Goal: Obtain resource: Download file/media

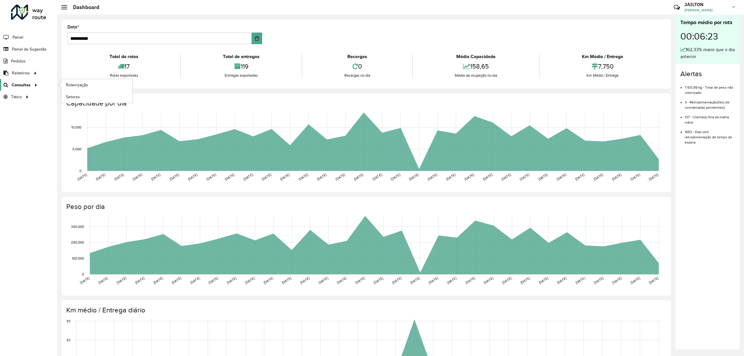
click at [26, 86] on span "Consultas" at bounding box center [21, 85] width 19 height 6
click at [225, 69] on span "Romaneio" at bounding box center [219, 70] width 19 height 6
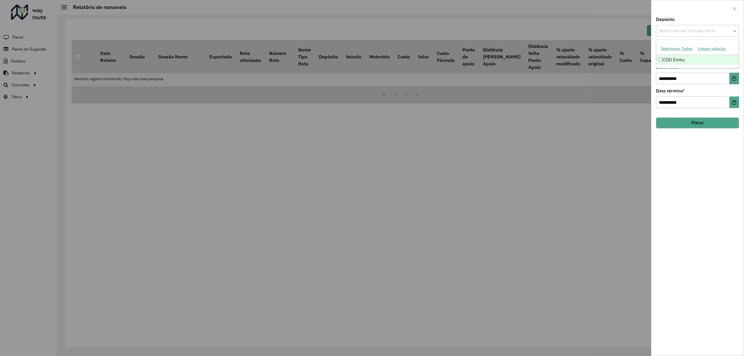
click at [706, 33] on input "text" at bounding box center [695, 31] width 74 height 7
click at [681, 61] on div "CDD Embu" at bounding box center [697, 60] width 82 height 10
click at [717, 5] on div at bounding box center [697, 8] width 92 height 17
click at [695, 58] on input "text" at bounding box center [695, 54] width 74 height 7
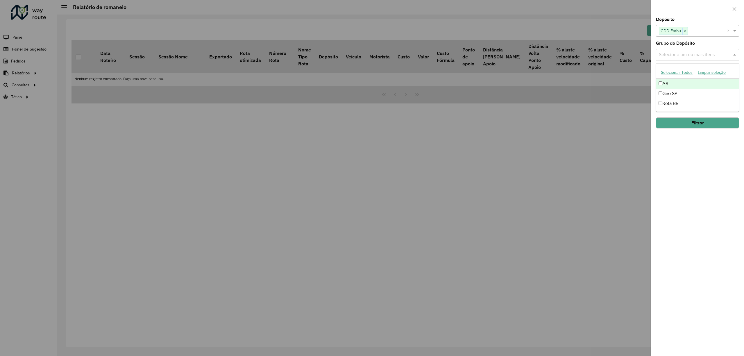
click at [712, 7] on div at bounding box center [697, 8] width 92 height 17
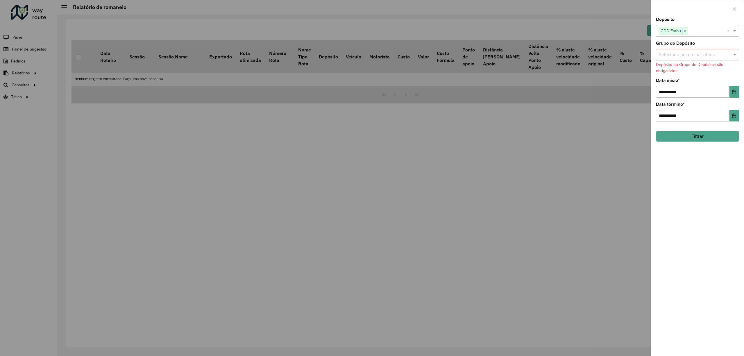
click at [692, 84] on div "**********" at bounding box center [697, 87] width 83 height 19
click at [717, 92] on input "**********" at bounding box center [693, 92] width 74 height 12
click at [733, 92] on icon "Choose Date" at bounding box center [734, 92] width 5 height 5
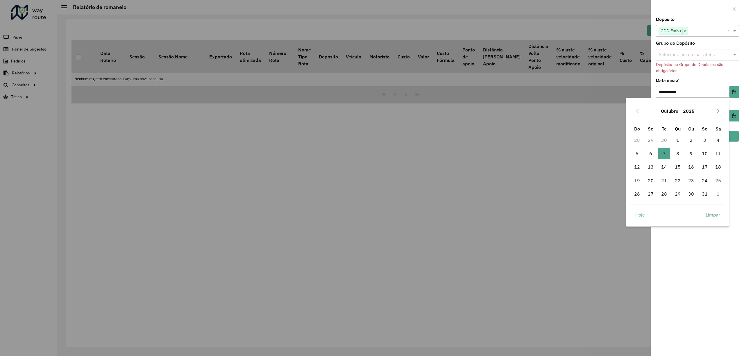
click at [672, 112] on button "Outubro" at bounding box center [670, 111] width 22 height 14
click at [610, 93] on div at bounding box center [372, 178] width 744 height 356
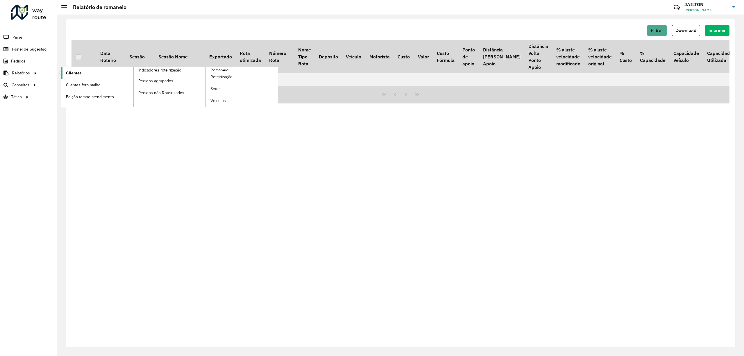
click at [74, 72] on span "Clientes" at bounding box center [74, 73] width 16 height 6
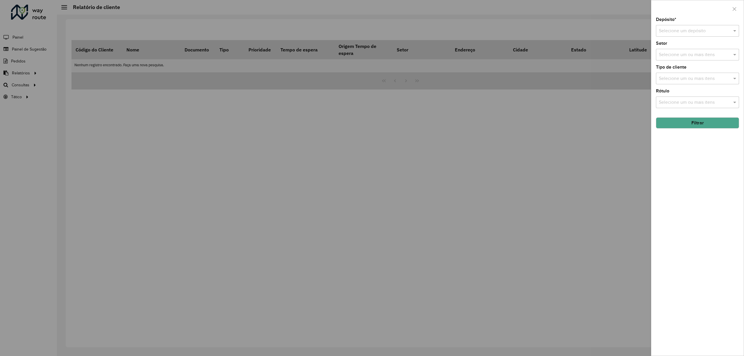
click at [42, 133] on div at bounding box center [372, 178] width 744 height 356
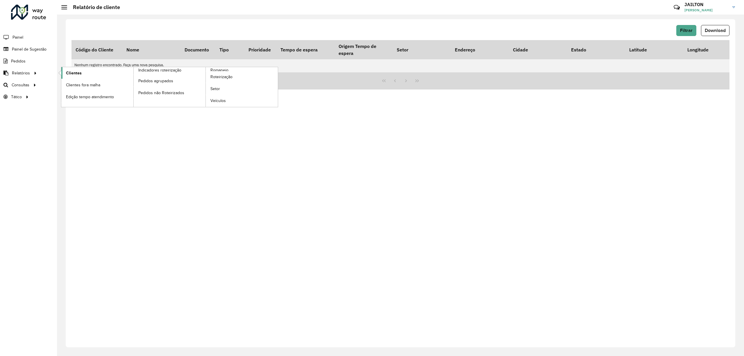
click at [88, 69] on link "Clientes" at bounding box center [97, 73] width 72 height 12
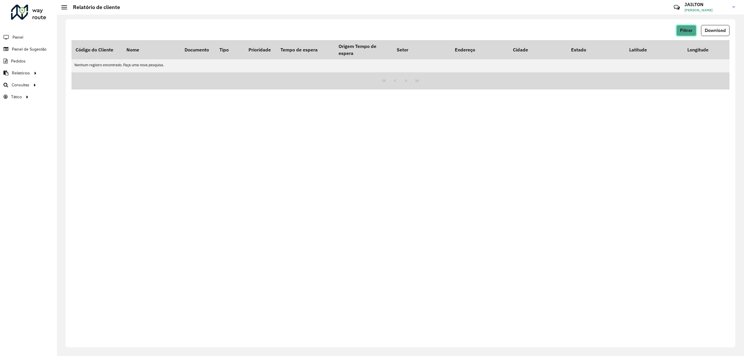
click at [686, 29] on span "Filtrar" at bounding box center [686, 30] width 13 height 5
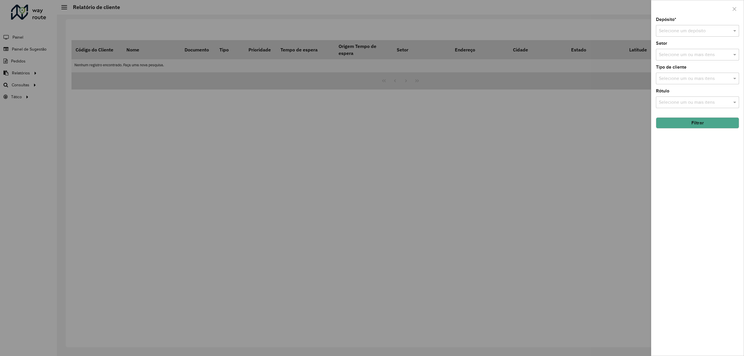
click at [687, 33] on input "text" at bounding box center [692, 31] width 66 height 7
click at [690, 55] on ng-dropdown-panel "CDD Embu" at bounding box center [697, 48] width 83 height 17
click at [689, 53] on ng-dropdown-panel "CDD Embu" at bounding box center [697, 48] width 83 height 17
click at [689, 49] on div "CDD Embu" at bounding box center [697, 48] width 82 height 10
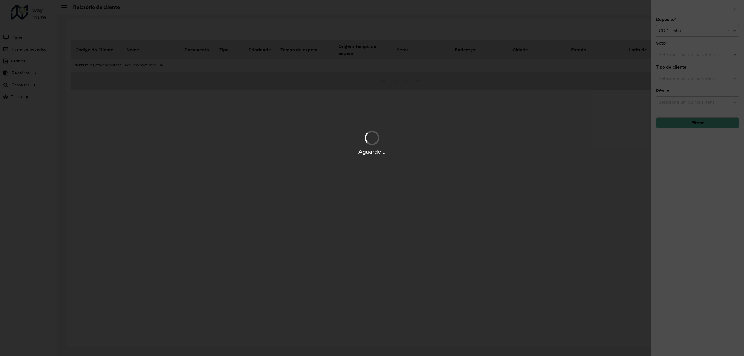
click at [686, 61] on div "Aguarde..." at bounding box center [372, 178] width 744 height 356
click at [690, 61] on hb-app "Aguarde... Pop-up bloqueado! Seu navegador bloqueou automáticamente a abertura …" at bounding box center [372, 178] width 744 height 356
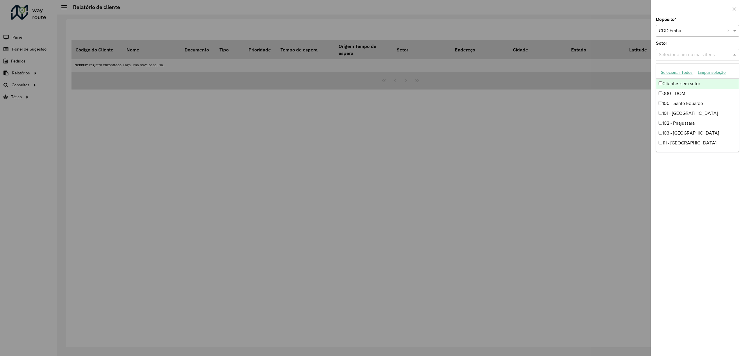
click at [692, 57] on input "text" at bounding box center [695, 54] width 74 height 7
drag, startPoint x: 734, startPoint y: 212, endPoint x: 690, endPoint y: 81, distance: 138.9
click at [733, 210] on div "Depósito * Selecione um depósito × CDD Embu × Setor Selecione um ou mais itens …" at bounding box center [697, 186] width 92 height 338
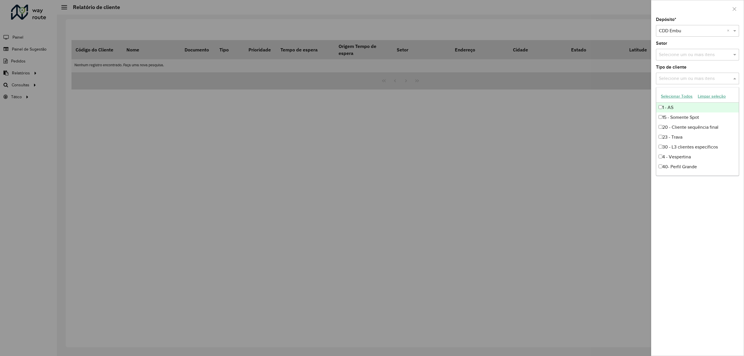
click at [687, 80] on input "text" at bounding box center [695, 78] width 74 height 7
click at [698, 186] on div "Depósito * Selecione um depósito × CDD Embu × Setor Selecione um ou mais itens …" at bounding box center [697, 186] width 92 height 338
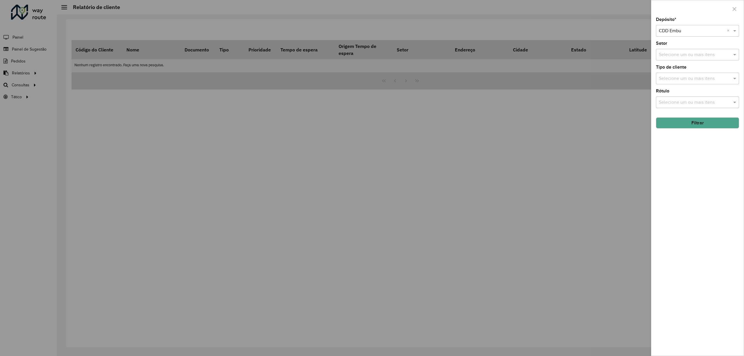
click at [682, 96] on div "Rótulo Selecione um ou mais itens" at bounding box center [697, 98] width 83 height 19
click at [681, 97] on div "Selecione um ou mais itens" at bounding box center [697, 103] width 83 height 12
click at [703, 233] on div "Depósito * Selecione um depósito × CDD Embu × Setor Selecione um ou mais itens …" at bounding box center [697, 186] width 92 height 338
click at [696, 125] on button "Filtrar" at bounding box center [697, 122] width 83 height 11
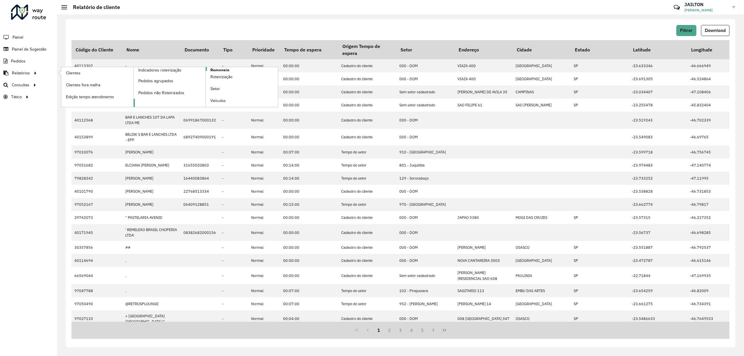
click at [225, 69] on span "Romaneio" at bounding box center [219, 70] width 19 height 6
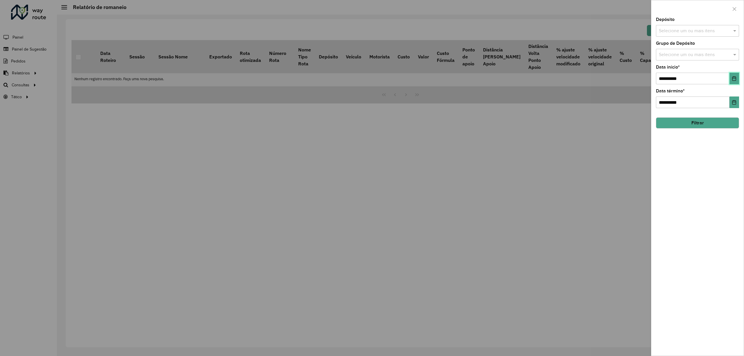
click at [734, 77] on icon "Choose Date" at bounding box center [735, 78] width 4 height 5
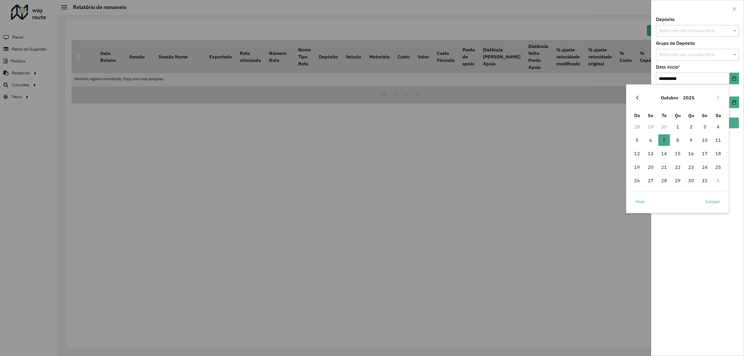
click at [634, 97] on button "Previous Month" at bounding box center [637, 97] width 9 height 9
click at [636, 100] on icon "Previous Month" at bounding box center [637, 97] width 5 height 5
click at [638, 126] on span "1" at bounding box center [637, 127] width 12 height 12
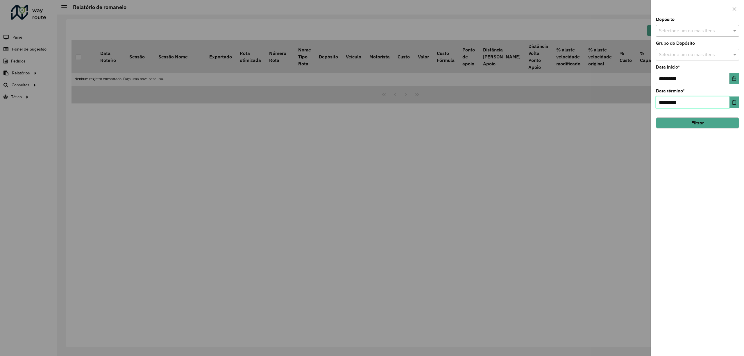
click at [729, 100] on input "**********" at bounding box center [693, 103] width 74 height 12
click at [728, 103] on input "**********" at bounding box center [693, 103] width 74 height 12
click at [736, 102] on icon "Choose Date" at bounding box center [735, 102] width 4 height 5
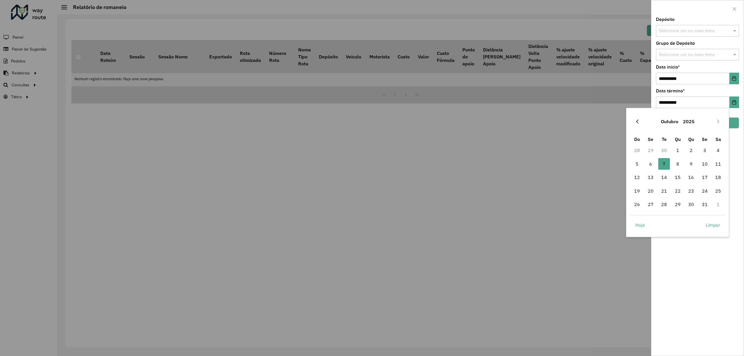
click at [638, 118] on button "Previous Month" at bounding box center [637, 121] width 9 height 9
click at [636, 121] on icon "Previous Month" at bounding box center [637, 121] width 5 height 5
click at [637, 125] on button "Previous Month" at bounding box center [637, 121] width 9 height 9
click at [649, 205] on span "30" at bounding box center [651, 205] width 12 height 12
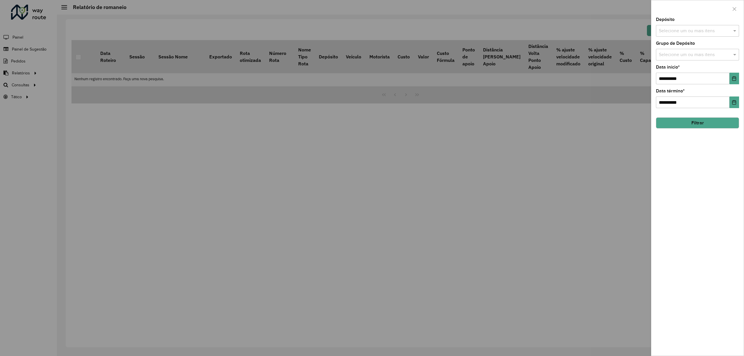
click at [684, 124] on button "Filtrar" at bounding box center [697, 122] width 83 height 11
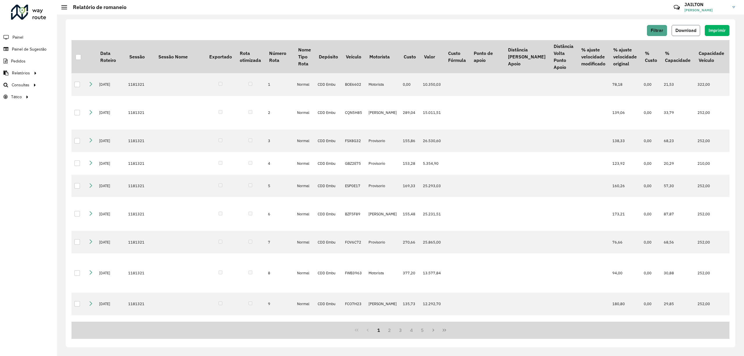
click at [690, 26] on button "Download" at bounding box center [686, 30] width 28 height 11
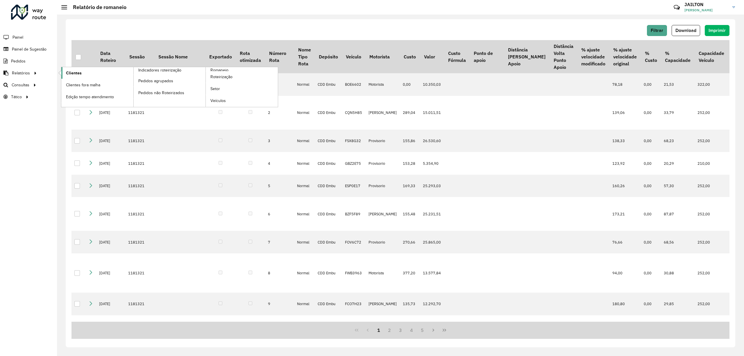
click at [83, 70] on link "Clientes" at bounding box center [97, 73] width 72 height 12
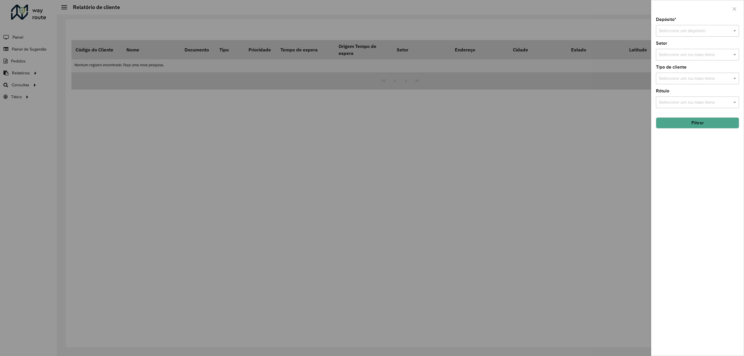
drag, startPoint x: 699, startPoint y: 24, endPoint x: 693, endPoint y: 27, distance: 6.9
click at [698, 24] on div "Depósito * Selecione um depósito" at bounding box center [697, 26] width 83 height 19
click at [691, 29] on input "text" at bounding box center [692, 31] width 66 height 7
click at [681, 44] on div "CDD Embu" at bounding box center [697, 48] width 82 height 10
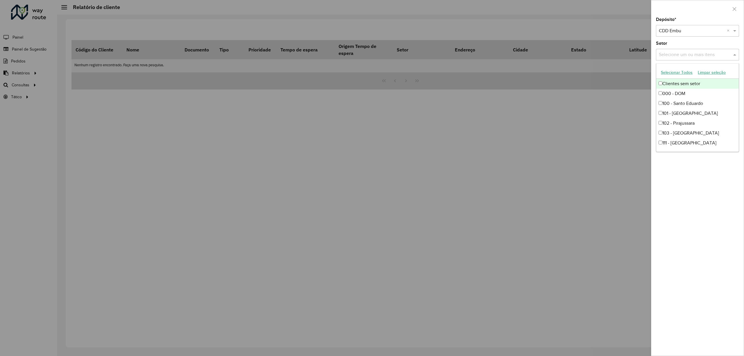
click at [708, 50] on div "Selecione um ou mais itens" at bounding box center [697, 55] width 83 height 12
click at [709, 50] on div "Selecione um ou mais itens" at bounding box center [697, 55] width 83 height 12
click at [690, 220] on div "Depósito * Selecione um depósito × CDD Embu × Setor Selecione um ou mais itens …" at bounding box center [697, 186] width 92 height 338
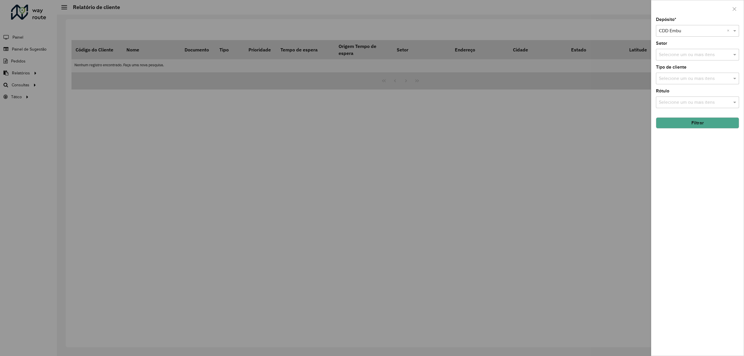
click at [692, 102] on input "text" at bounding box center [695, 102] width 74 height 7
click at [690, 101] on input "text" at bounding box center [695, 102] width 74 height 7
click at [690, 83] on div "Selecione um ou mais itens" at bounding box center [697, 79] width 83 height 12
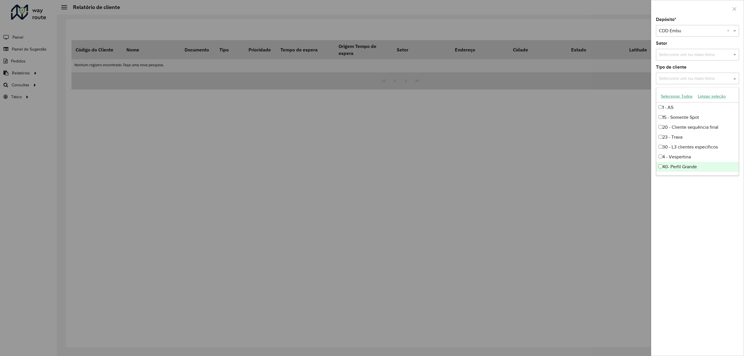
click at [707, 234] on div "Depósito * Selecione um depósito × CDD Embu × Setor Selecione um ou mais itens …" at bounding box center [697, 186] width 92 height 338
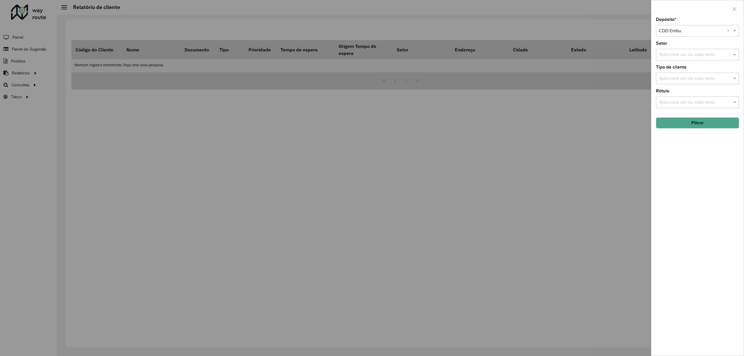
click at [693, 126] on button "Filtrar" at bounding box center [697, 122] width 83 height 11
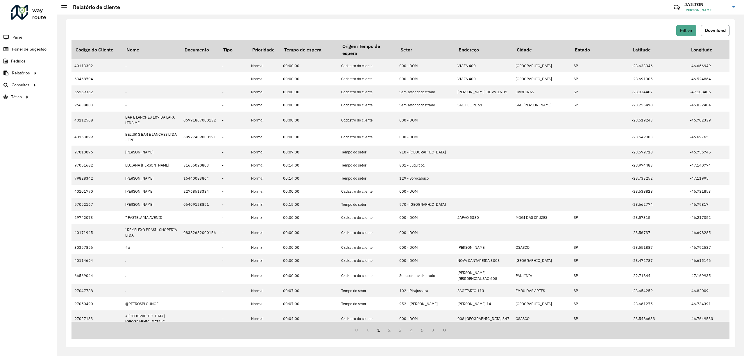
click at [714, 30] on span "Download" at bounding box center [715, 30] width 21 height 5
click at [228, 69] on span "Romaneio" at bounding box center [219, 70] width 19 height 6
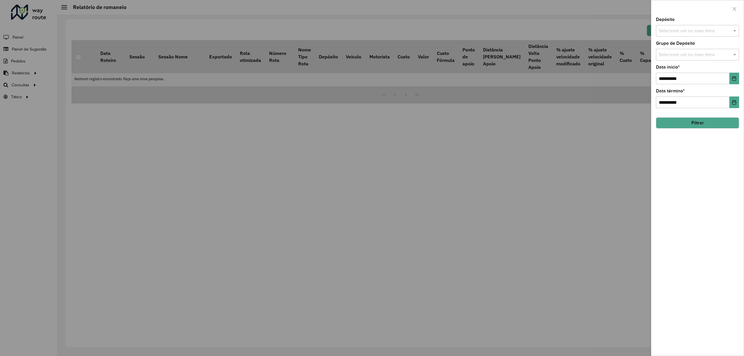
click at [734, 72] on div "**********" at bounding box center [697, 74] width 83 height 19
click at [733, 87] on div "**********" at bounding box center [697, 186] width 92 height 338
click at [734, 82] on button "Choose Date" at bounding box center [735, 79] width 10 height 12
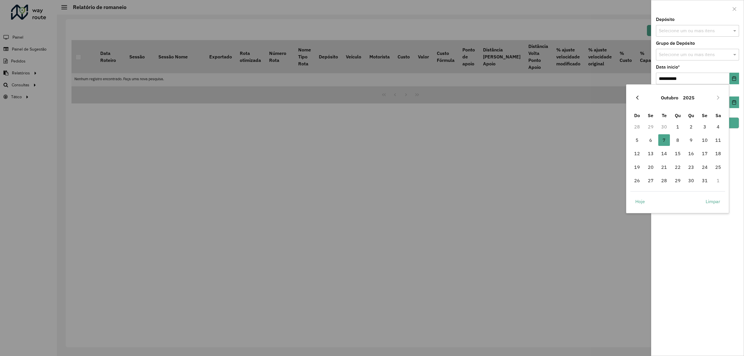
click at [636, 99] on icon "Previous Month" at bounding box center [637, 97] width 5 height 5
click at [635, 99] on icon "Previous Month" at bounding box center [637, 97] width 5 height 5
click at [720, 97] on button "Next Month" at bounding box center [718, 97] width 9 height 9
click at [637, 98] on icon "Previous Month" at bounding box center [637, 98] width 2 height 4
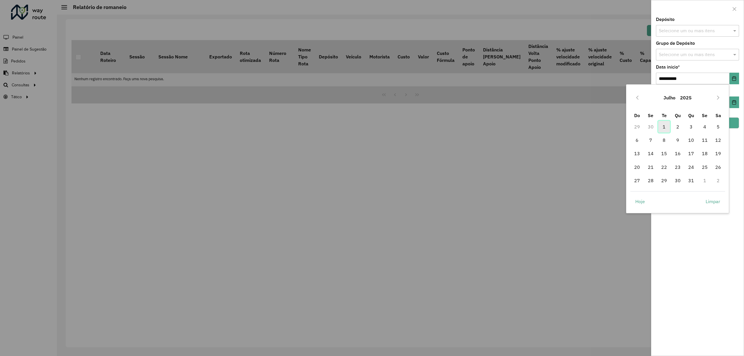
click at [661, 127] on span "1" at bounding box center [664, 127] width 12 height 12
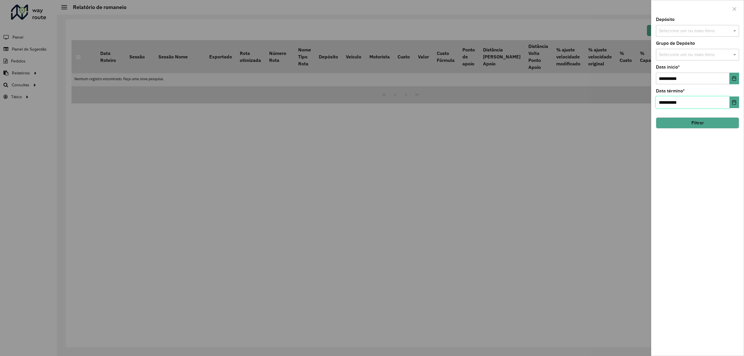
click at [715, 99] on input "**********" at bounding box center [693, 103] width 74 height 12
click at [734, 103] on icon "Choose Date" at bounding box center [734, 102] width 5 height 5
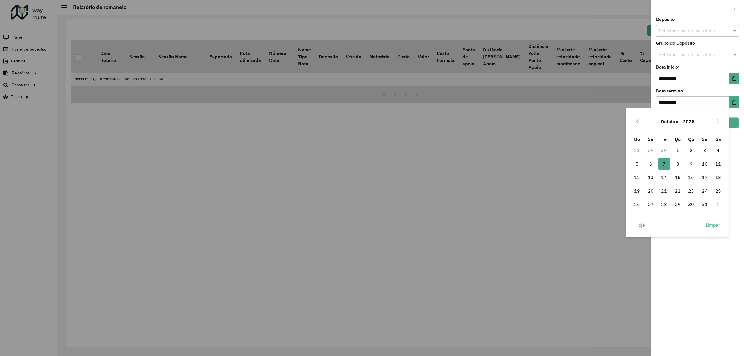
click at [670, 127] on button "Outubro" at bounding box center [670, 122] width 22 height 14
click at [650, 163] on span "[DATE]" at bounding box center [646, 164] width 31 height 12
click at [697, 203] on td "31" at bounding box center [692, 204] width 14 height 13
click at [691, 204] on span "31" at bounding box center [691, 205] width 12 height 12
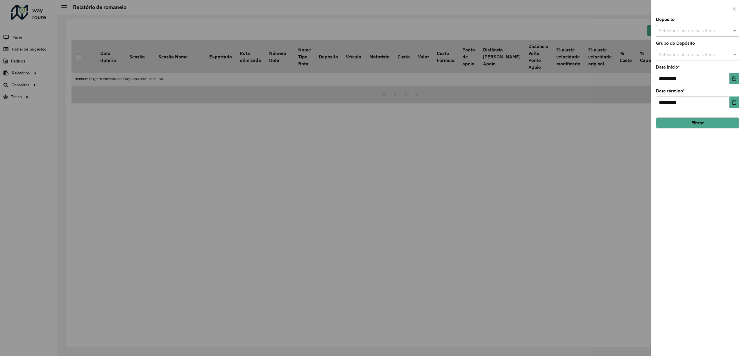
click at [691, 122] on button "Filtrar" at bounding box center [697, 122] width 83 height 11
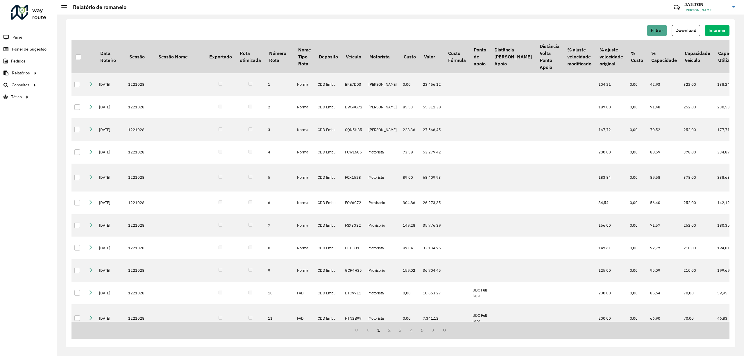
click at [701, 28] on div "Filtrar Download Imprimir" at bounding box center [401, 30] width 658 height 11
click at [686, 30] on span "Download" at bounding box center [686, 30] width 21 height 5
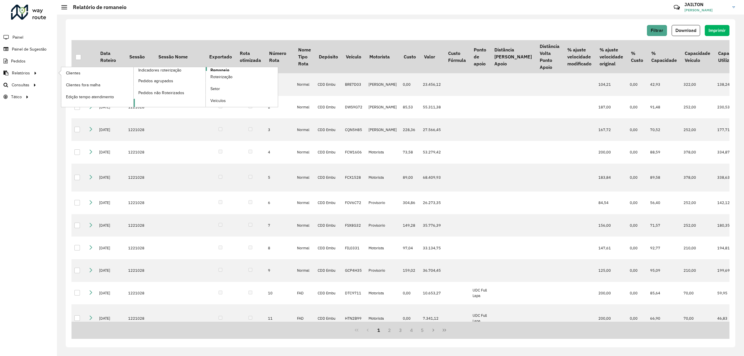
click at [228, 70] on span "Romaneio" at bounding box center [219, 70] width 19 height 6
click at [218, 70] on span "Romaneio" at bounding box center [219, 70] width 19 height 6
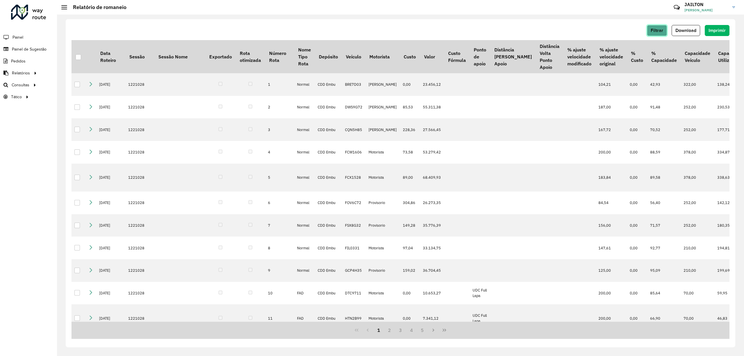
click at [662, 27] on button "Filtrar" at bounding box center [657, 30] width 20 height 11
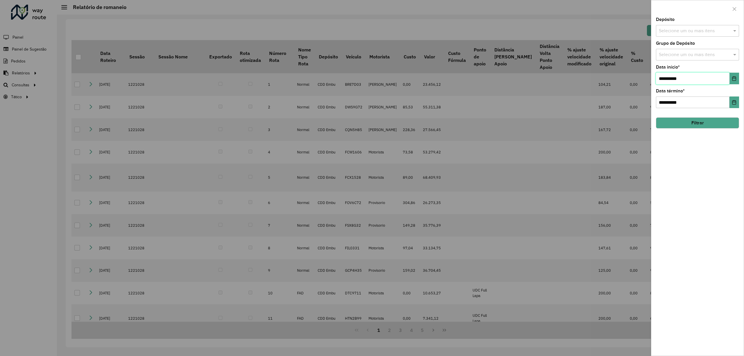
click at [729, 78] on span "**********" at bounding box center [697, 79] width 83 height 12
click at [736, 78] on icon "Choose Date" at bounding box center [735, 78] width 4 height 5
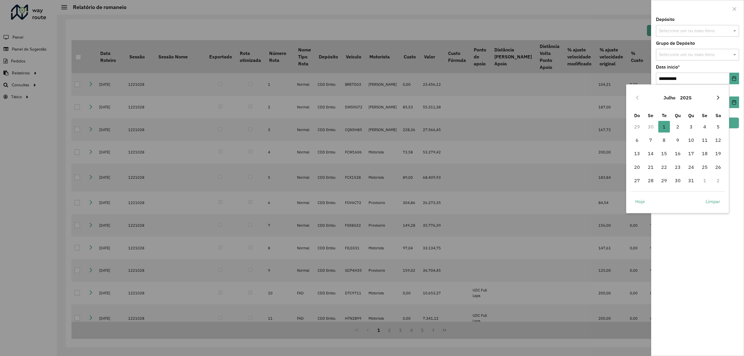
click at [720, 97] on icon "Next Month" at bounding box center [718, 97] width 5 height 5
click at [705, 128] on span "1" at bounding box center [705, 127] width 12 height 12
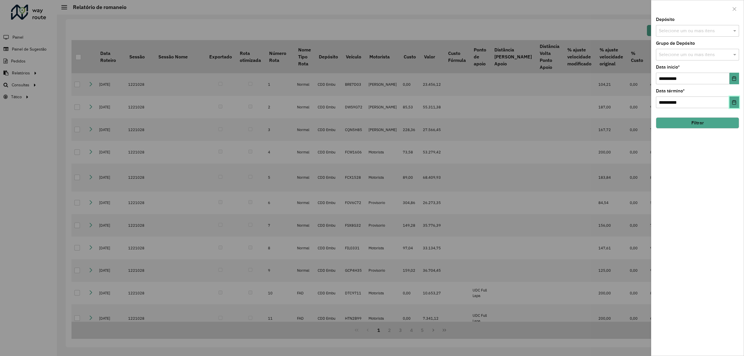
click at [730, 106] on button "Choose Date" at bounding box center [735, 103] width 10 height 12
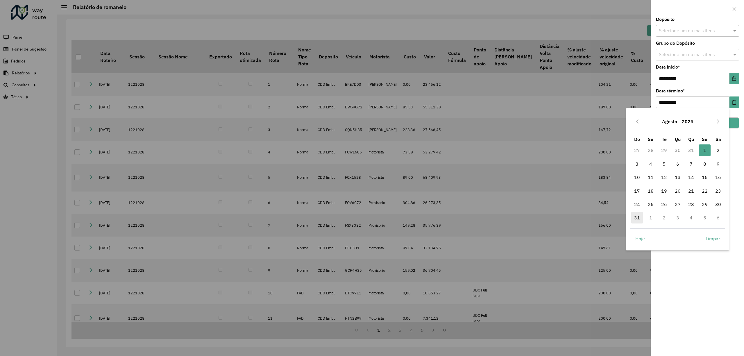
click at [640, 217] on span "31" at bounding box center [637, 218] width 12 height 12
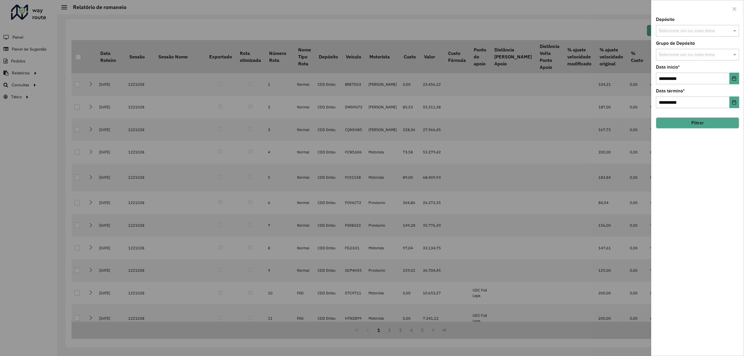
click at [692, 122] on button "Filtrar" at bounding box center [697, 122] width 83 height 11
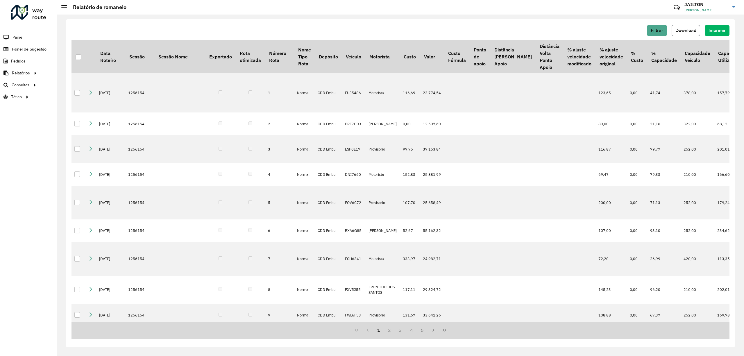
click at [681, 31] on span "Download" at bounding box center [686, 30] width 21 height 5
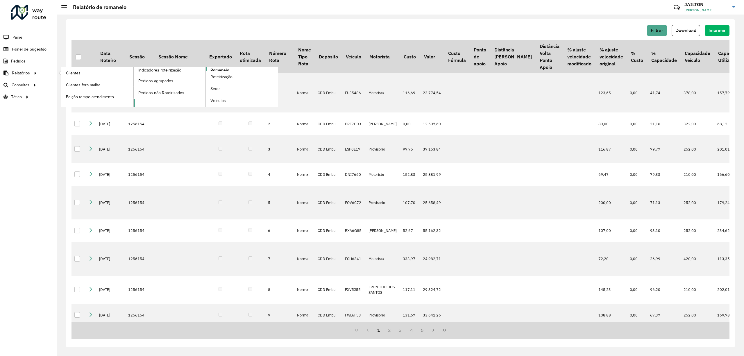
click at [226, 68] on span "Romaneio" at bounding box center [219, 70] width 19 height 6
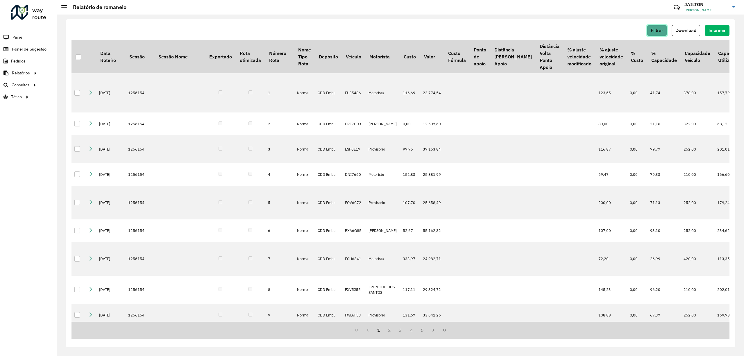
click at [656, 32] on span "Filtrar" at bounding box center [657, 30] width 13 height 5
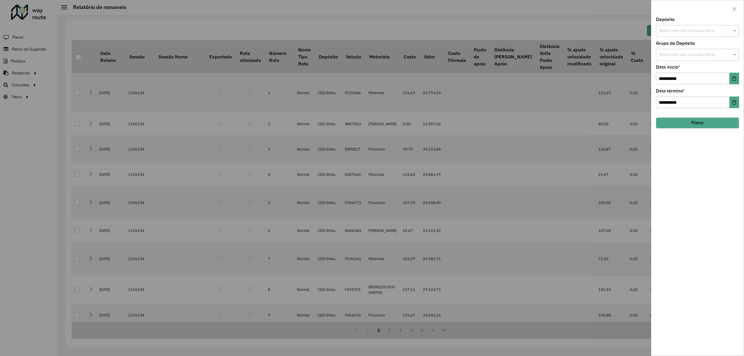
click at [699, 71] on div "**********" at bounding box center [697, 74] width 83 height 19
click at [715, 85] on div "**********" at bounding box center [697, 186] width 92 height 338
click at [728, 76] on input "**********" at bounding box center [693, 79] width 74 height 12
click at [736, 80] on icon "Choose Date" at bounding box center [734, 78] width 5 height 5
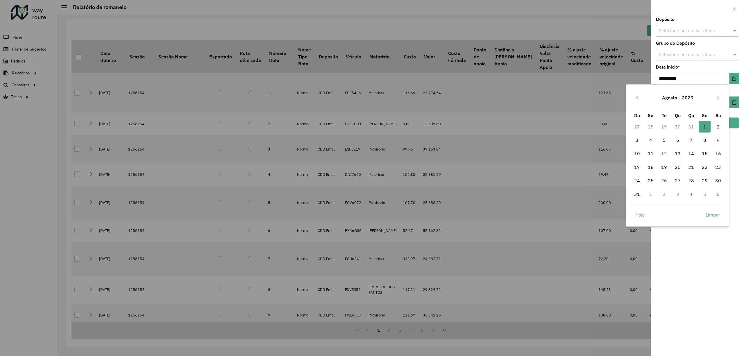
click at [719, 92] on div "[DATE]" at bounding box center [678, 97] width 95 height 19
click at [719, 95] on icon "Next Month" at bounding box center [718, 97] width 5 height 5
click at [652, 126] on span "1" at bounding box center [651, 127] width 12 height 12
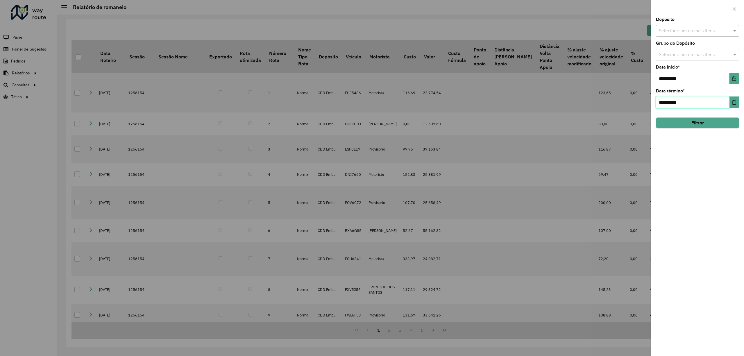
click at [727, 106] on input "**********" at bounding box center [693, 103] width 74 height 12
click at [734, 103] on icon "Choose Date" at bounding box center [734, 102] width 5 height 5
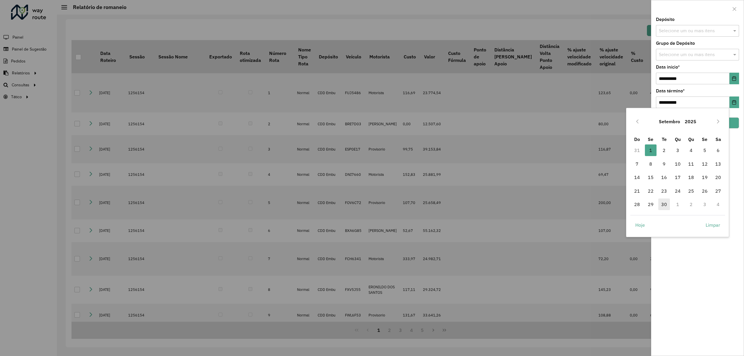
click at [661, 207] on span "30" at bounding box center [664, 205] width 12 height 12
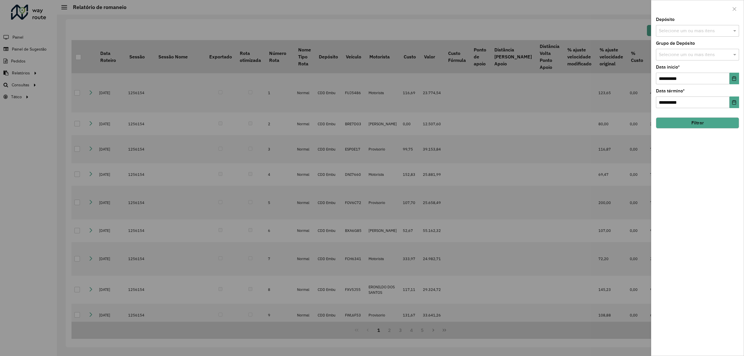
click at [695, 126] on button "Filtrar" at bounding box center [697, 122] width 83 height 11
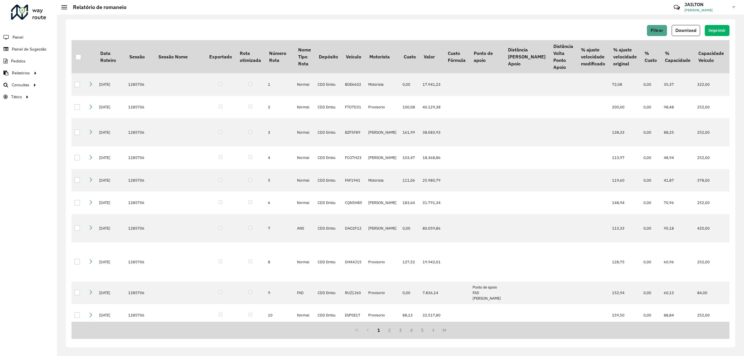
click at [685, 34] on button "Download" at bounding box center [686, 30] width 28 height 11
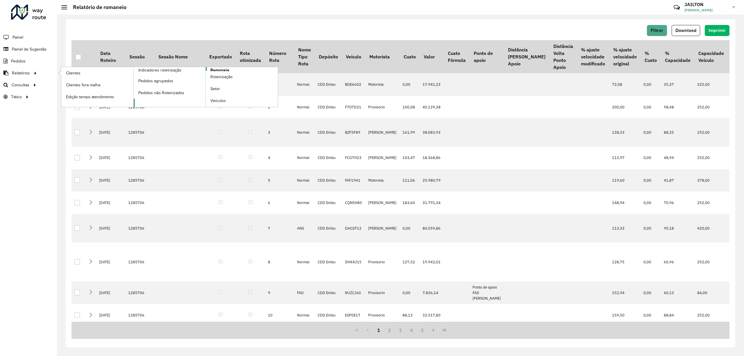
click at [219, 70] on span "Romaneio" at bounding box center [219, 70] width 19 height 6
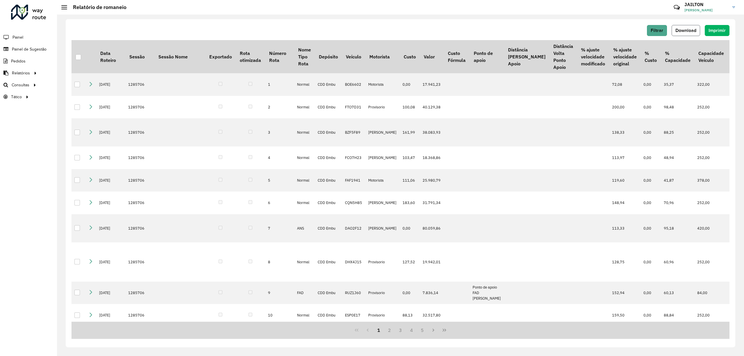
click at [692, 30] on span "Download" at bounding box center [686, 30] width 21 height 5
click at [654, 31] on span "Filtrar" at bounding box center [657, 30] width 13 height 5
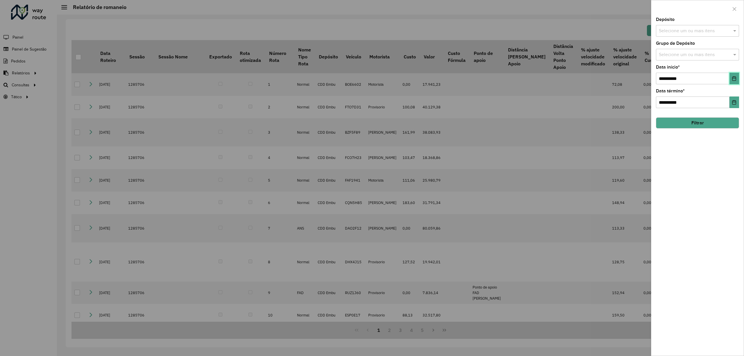
click at [730, 80] on button "Choose Date" at bounding box center [735, 79] width 10 height 12
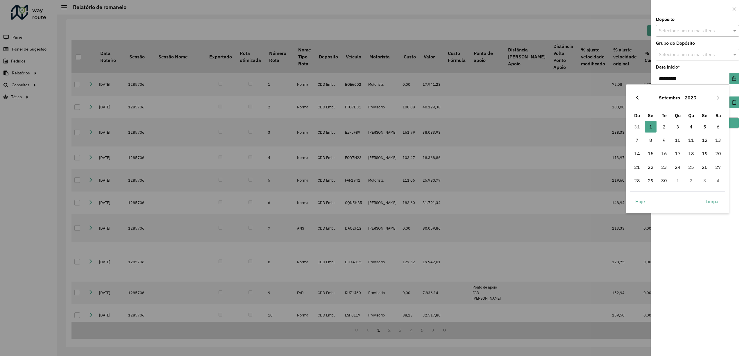
click at [635, 97] on icon "Previous Month" at bounding box center [637, 97] width 5 height 5
click at [694, 127] on span "1" at bounding box center [691, 127] width 12 height 12
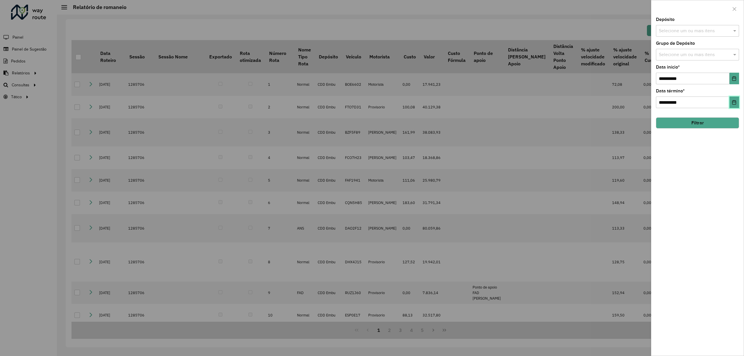
click at [734, 100] on icon "Choose Date" at bounding box center [735, 102] width 4 height 5
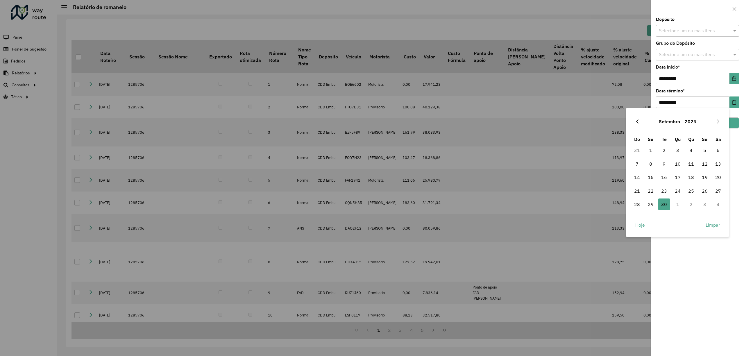
click at [640, 119] on button "Previous Month" at bounding box center [637, 121] width 9 height 9
click at [719, 207] on span "31" at bounding box center [719, 205] width 12 height 12
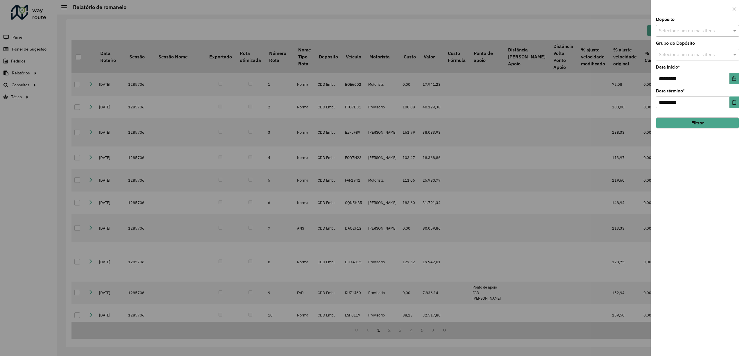
click at [708, 122] on button "Filtrar" at bounding box center [697, 122] width 83 height 11
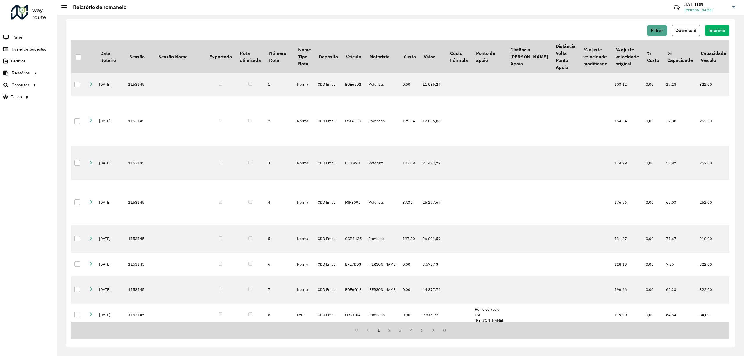
click at [681, 28] on span "Download" at bounding box center [686, 30] width 21 height 5
